Goal: Check status: Check status

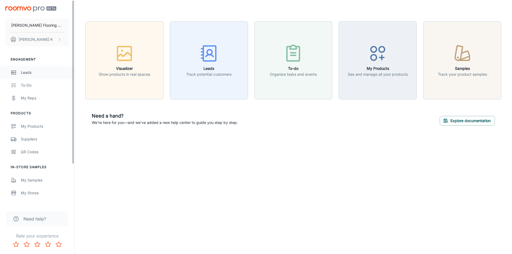
click at [29, 72] on div "Leads" at bounding box center [45, 73] width 48 height 6
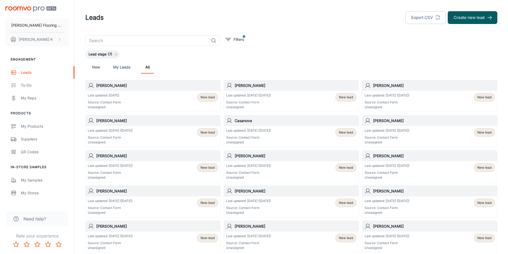
click at [137, 126] on div "Last updated: [DATE] ([DATE]) Source: Contact Form Unassigned New lead" at bounding box center [153, 136] width 135 height 21
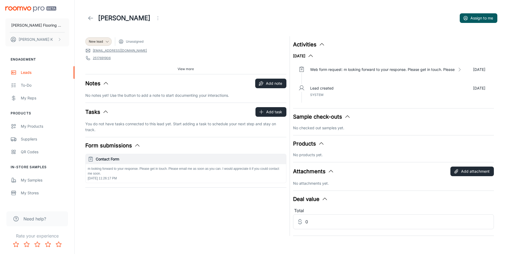
click at [89, 16] on icon at bounding box center [91, 18] width 6 height 6
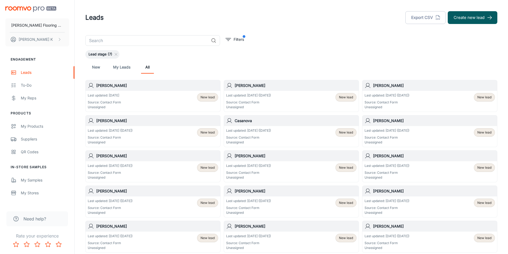
click at [262, 135] on div "Last updated: [DATE] ([DATE]) Source: Contact Form Unassigned" at bounding box center [248, 136] width 45 height 17
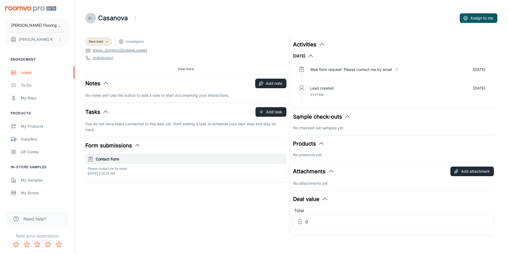
click at [93, 17] on icon at bounding box center [91, 18] width 6 height 6
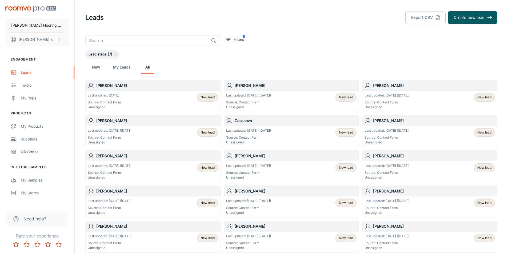
click at [395, 94] on p "Last updated: [DATE] ([DATE])" at bounding box center [387, 95] width 45 height 5
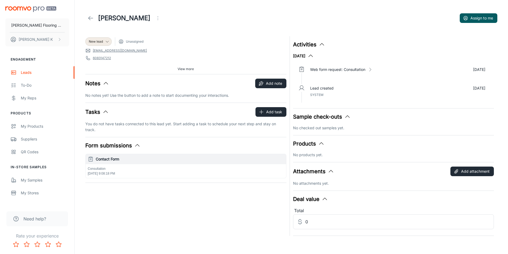
click at [88, 17] on icon at bounding box center [91, 18] width 6 height 6
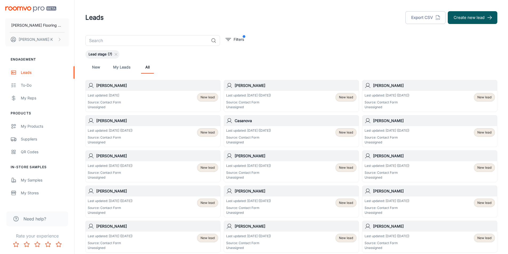
click at [305, 96] on div "Last updated: [DATE] ([DATE]) Source: Contact Form Unassigned New lead" at bounding box center [291, 101] width 130 height 17
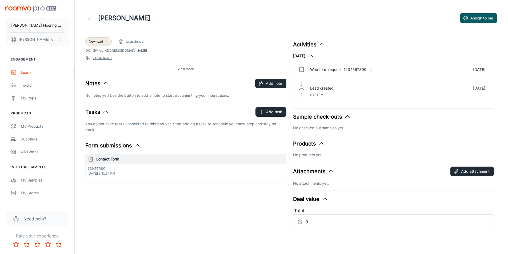
click at [88, 17] on icon at bounding box center [91, 18] width 6 height 6
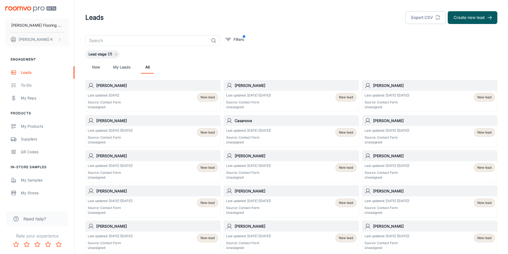
click at [122, 91] on div "Last updated: [DATE] Source: Contact Form Unassigned New lead" at bounding box center [153, 101] width 135 height 21
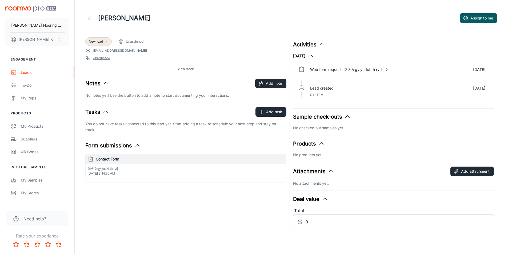
click at [90, 19] on icon at bounding box center [91, 18] width 6 height 6
